Goal: Task Accomplishment & Management: Manage account settings

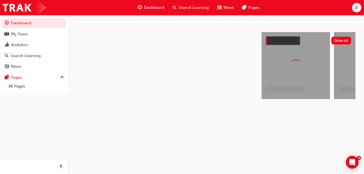
click at [355, 9] on div "jB" at bounding box center [356, 7] width 9 height 9
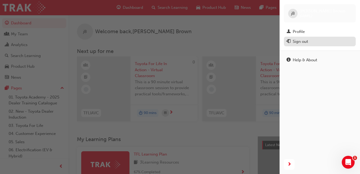
click at [303, 39] on div "Sign out" at bounding box center [300, 42] width 15 height 6
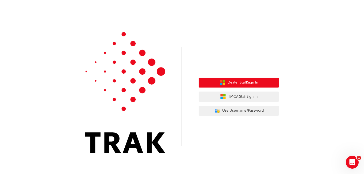
click at [218, 84] on button "Dealer Staff Sign In" at bounding box center [239, 83] width 80 height 10
